Goal: Information Seeking & Learning: Learn about a topic

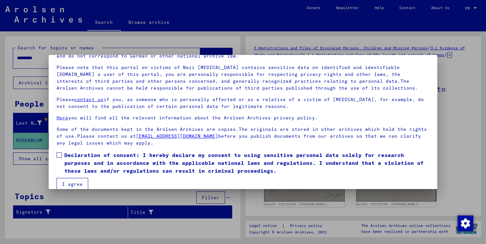
scroll to position [47, 0]
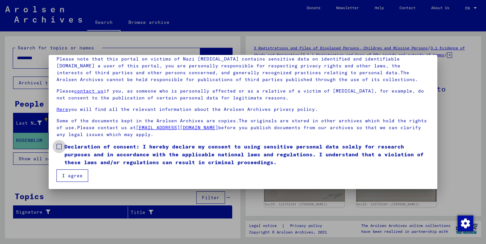
click at [61, 145] on span at bounding box center [59, 146] width 5 height 5
click at [71, 177] on button "I agree" at bounding box center [73, 175] width 32 height 12
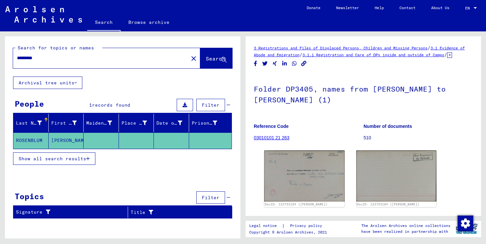
drag, startPoint x: 78, startPoint y: 59, endPoint x: 4, endPoint y: 59, distance: 74.2
click at [4, 59] on div "Search for topics or names ********* close Search Archival tree units People 1 …" at bounding box center [121, 134] width 243 height 207
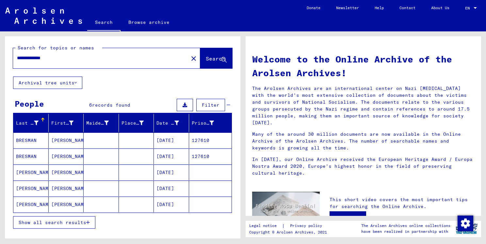
click at [165, 173] on mat-cell "[DATE]" at bounding box center [171, 172] width 35 height 16
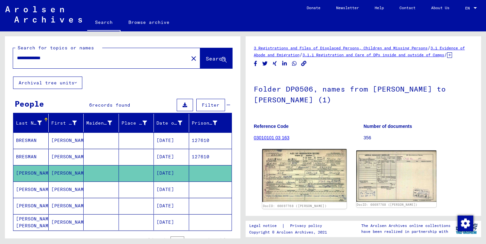
click at [322, 177] on img at bounding box center [304, 175] width 84 height 53
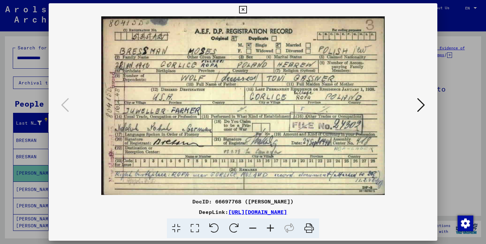
click at [418, 107] on icon at bounding box center [421, 105] width 8 height 16
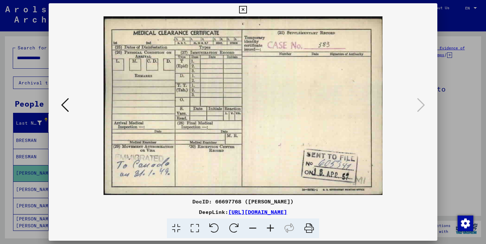
click at [241, 10] on icon at bounding box center [243, 10] width 8 height 8
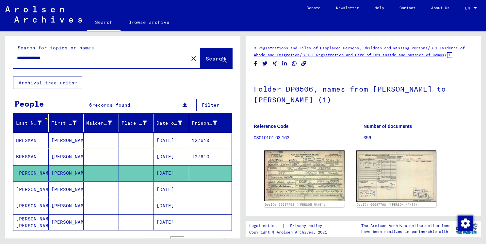
click at [167, 189] on mat-cell "[DATE]" at bounding box center [171, 189] width 35 height 16
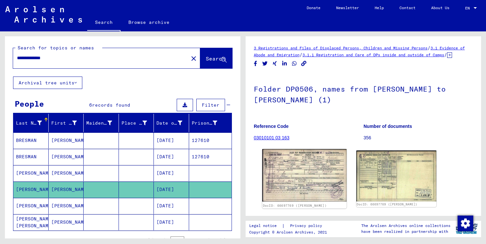
click at [313, 180] on img at bounding box center [304, 175] width 84 height 53
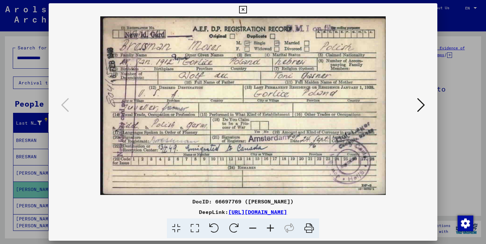
click at [423, 109] on icon at bounding box center [421, 105] width 8 height 16
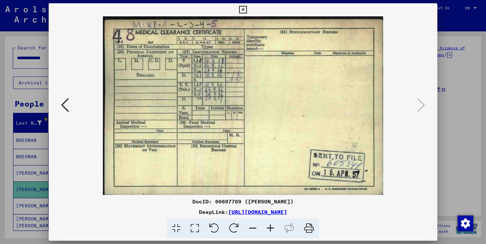
click at [243, 10] on icon at bounding box center [243, 10] width 8 height 8
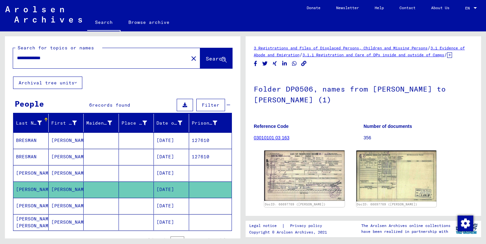
click at [165, 206] on mat-cell "[DATE]" at bounding box center [171, 206] width 35 height 16
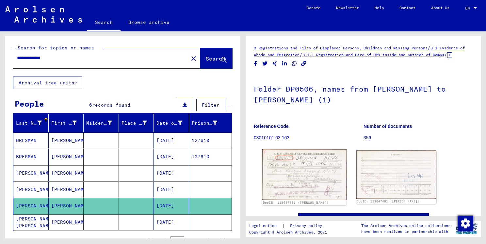
click at [284, 191] on img at bounding box center [304, 174] width 84 height 51
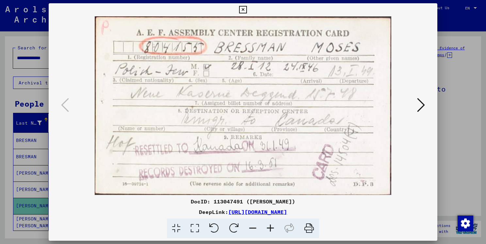
click at [421, 108] on icon at bounding box center [421, 105] width 8 height 16
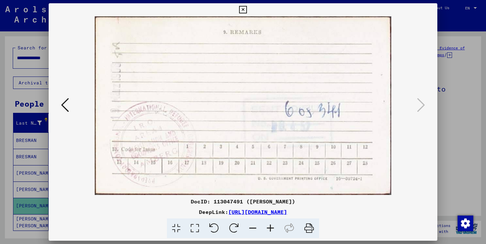
click at [239, 9] on button at bounding box center [242, 9] width 11 height 13
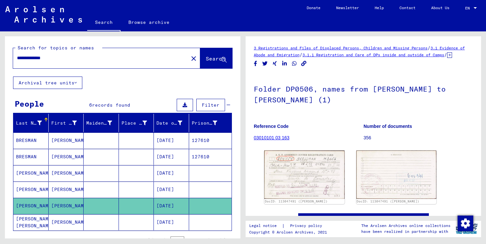
click at [167, 224] on mat-cell "[DATE]" at bounding box center [171, 222] width 35 height 16
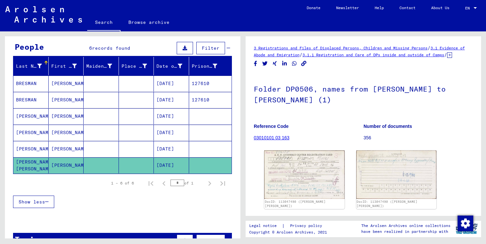
scroll to position [75, 0]
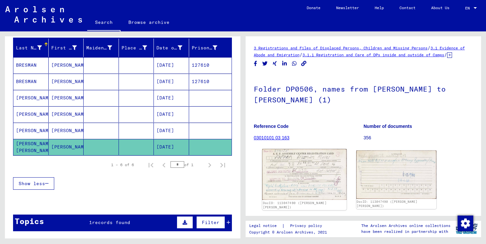
click at [308, 181] on img at bounding box center [304, 174] width 84 height 51
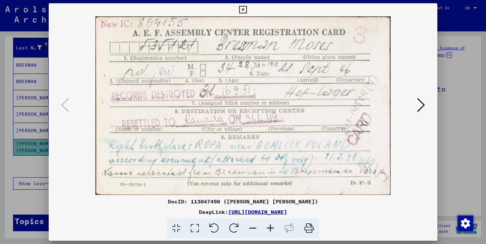
click at [420, 107] on icon at bounding box center [421, 105] width 8 height 16
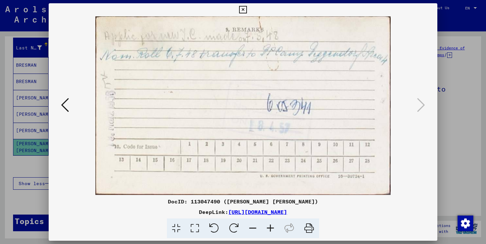
click at [244, 10] on icon at bounding box center [243, 10] width 8 height 8
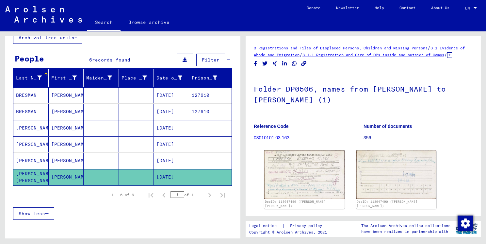
scroll to position [0, 0]
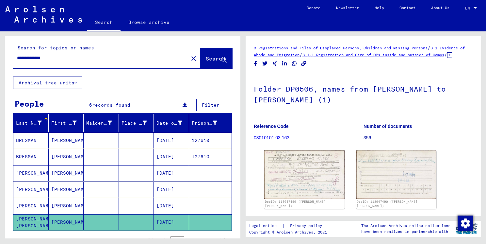
drag, startPoint x: 69, startPoint y: 61, endPoint x: -1, endPoint y: 61, distance: 70.6
click at [0, 61] on html "**********" at bounding box center [243, 122] width 486 height 244
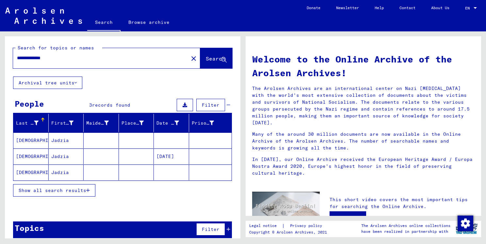
click at [174, 154] on mat-cell "[DATE]" at bounding box center [171, 156] width 35 height 16
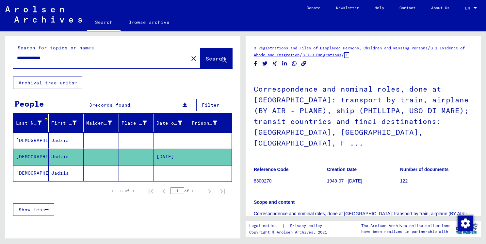
scroll to position [98, 0]
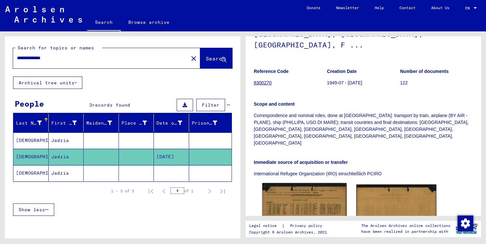
click at [309, 183] on img at bounding box center [304, 211] width 84 height 56
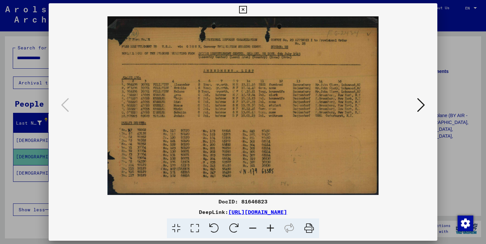
click at [424, 109] on icon at bounding box center [421, 105] width 8 height 16
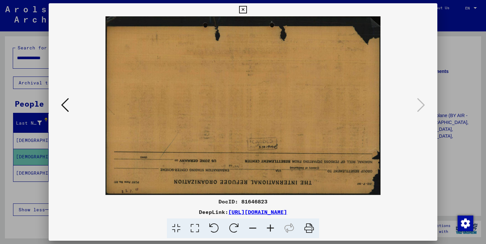
drag, startPoint x: 243, startPoint y: 14, endPoint x: 238, endPoint y: 35, distance: 21.9
click at [243, 14] on button at bounding box center [242, 9] width 11 height 13
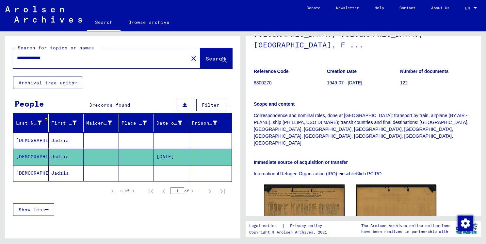
click at [58, 137] on mat-cell "Jadzia" at bounding box center [66, 140] width 35 height 16
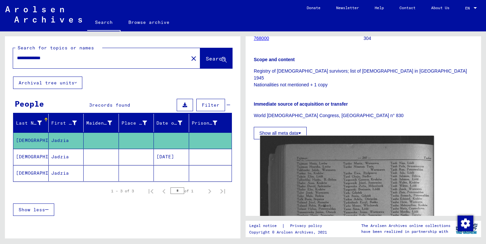
scroll to position [131, 0]
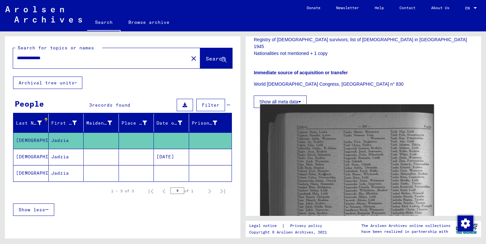
click at [327, 155] on img at bounding box center [347, 232] width 174 height 256
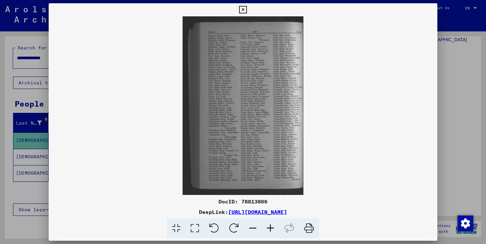
click at [243, 9] on icon at bounding box center [243, 10] width 8 height 8
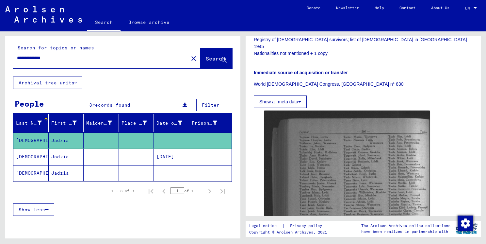
click at [156, 174] on mat-cell at bounding box center [171, 173] width 35 height 16
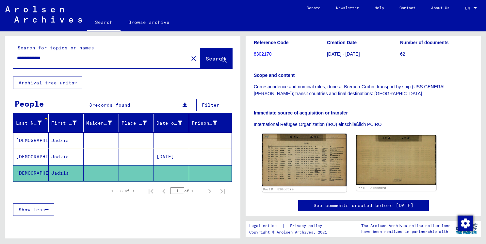
scroll to position [98, 0]
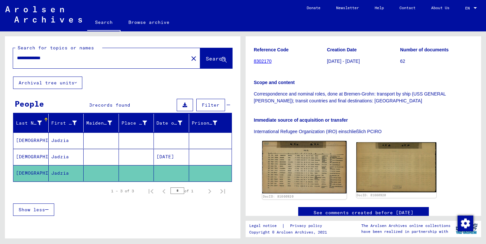
click at [305, 174] on img at bounding box center [304, 167] width 84 height 53
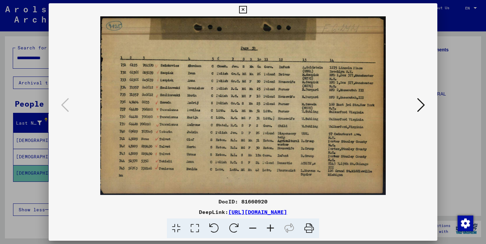
click at [421, 103] on icon at bounding box center [421, 105] width 8 height 16
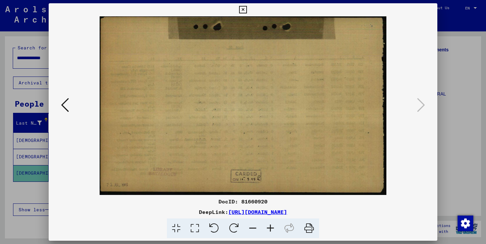
click at [245, 10] on icon at bounding box center [243, 10] width 8 height 8
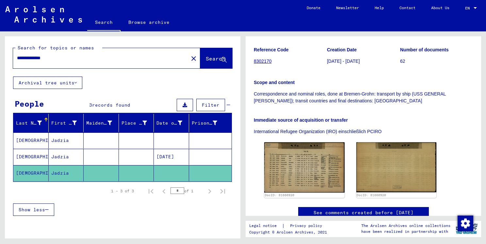
click at [162, 156] on mat-cell "[DATE]" at bounding box center [171, 157] width 35 height 16
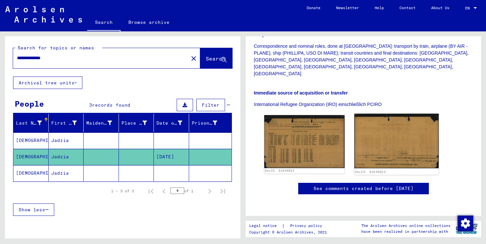
scroll to position [189, 0]
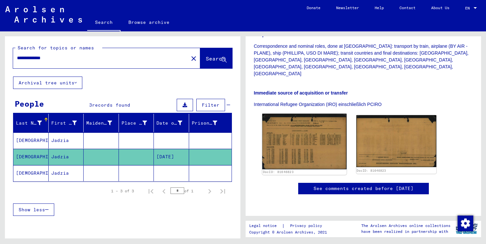
click at [306, 114] on img at bounding box center [304, 142] width 84 height 56
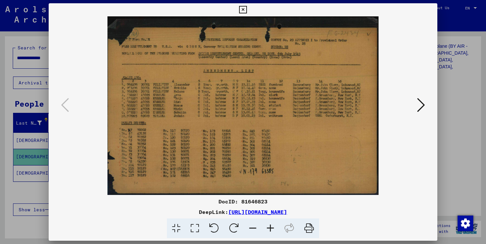
click at [239, 8] on icon at bounding box center [243, 10] width 8 height 8
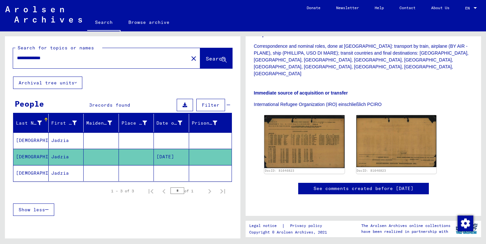
click at [65, 59] on input "**********" at bounding box center [101, 58] width 168 height 7
drag, startPoint x: 38, startPoint y: 59, endPoint x: -1, endPoint y: 62, distance: 39.3
click at [0, 62] on html "**********" at bounding box center [243, 122] width 486 height 244
type input "*******"
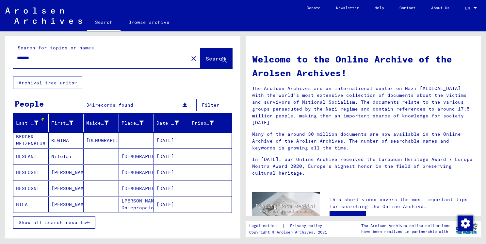
click at [84, 219] on span "Show all search results" at bounding box center [53, 222] width 68 height 6
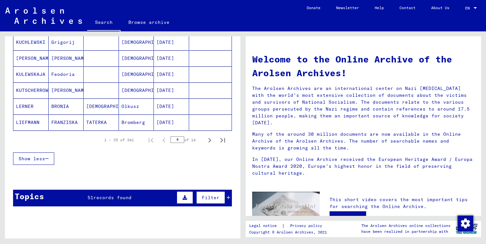
scroll to position [425, 0]
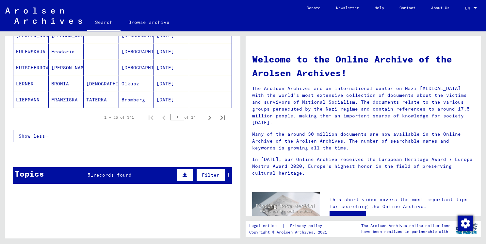
click at [37, 133] on span "Show less" at bounding box center [32, 136] width 26 height 6
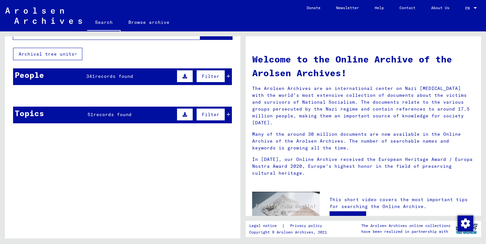
scroll to position [0, 0]
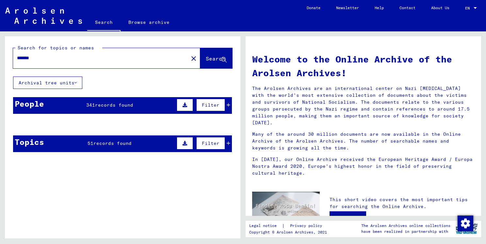
click at [107, 61] on input "*******" at bounding box center [99, 58] width 164 height 7
click at [190, 58] on mat-icon "close" at bounding box center [194, 59] width 8 height 8
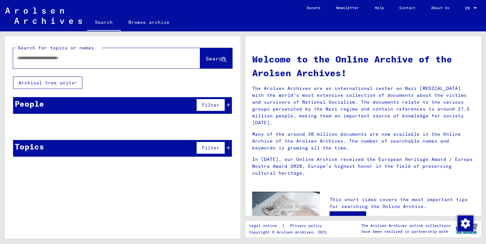
click at [77, 59] on input "text" at bounding box center [99, 58] width 164 height 7
type input "**********"
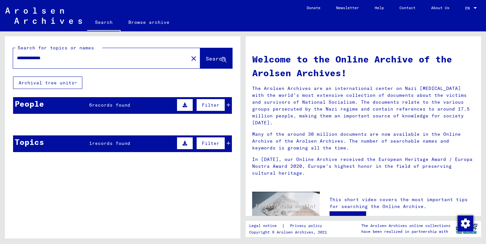
click at [59, 82] on button "Archival tree units" at bounding box center [47, 82] width 69 height 12
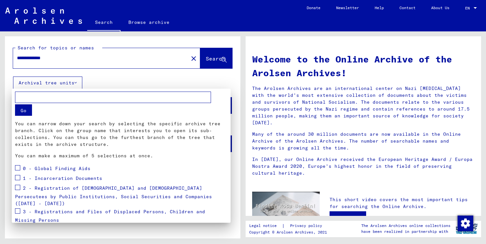
click at [114, 81] on div at bounding box center [243, 122] width 486 height 244
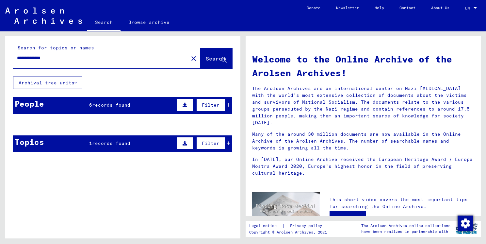
click at [113, 105] on span "records found" at bounding box center [111, 105] width 38 height 6
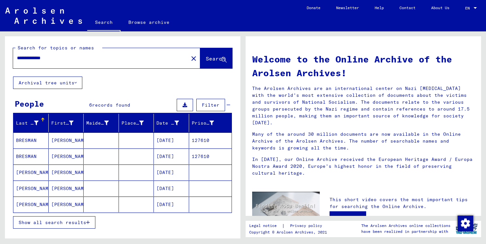
click at [69, 137] on mat-cell "[PERSON_NAME]" at bounding box center [66, 140] width 35 height 16
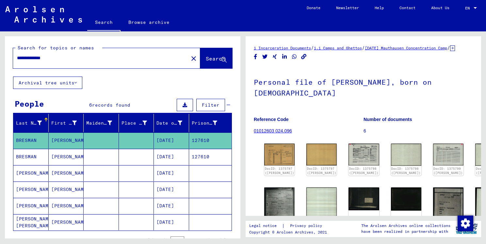
click at [72, 173] on mat-cell "[PERSON_NAME]" at bounding box center [66, 173] width 35 height 16
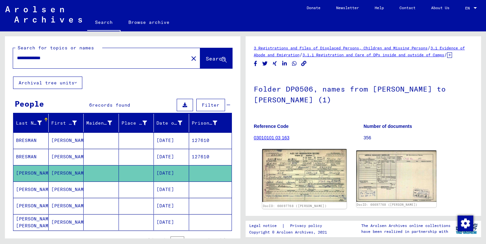
click at [298, 177] on img at bounding box center [304, 175] width 84 height 53
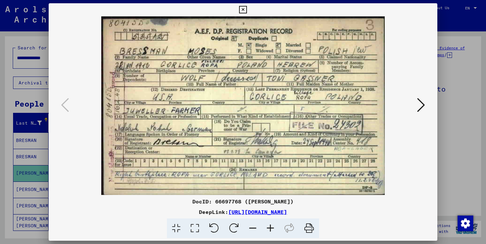
click at [245, 8] on icon at bounding box center [243, 10] width 8 height 8
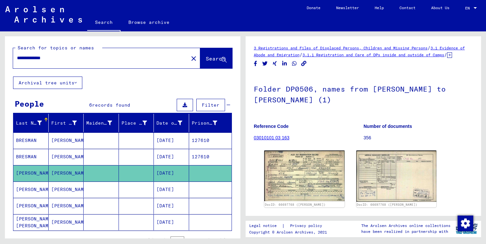
click at [60, 188] on mat-cell "[PERSON_NAME]" at bounding box center [66, 189] width 35 height 16
